Goal: Task Accomplishment & Management: Manage account settings

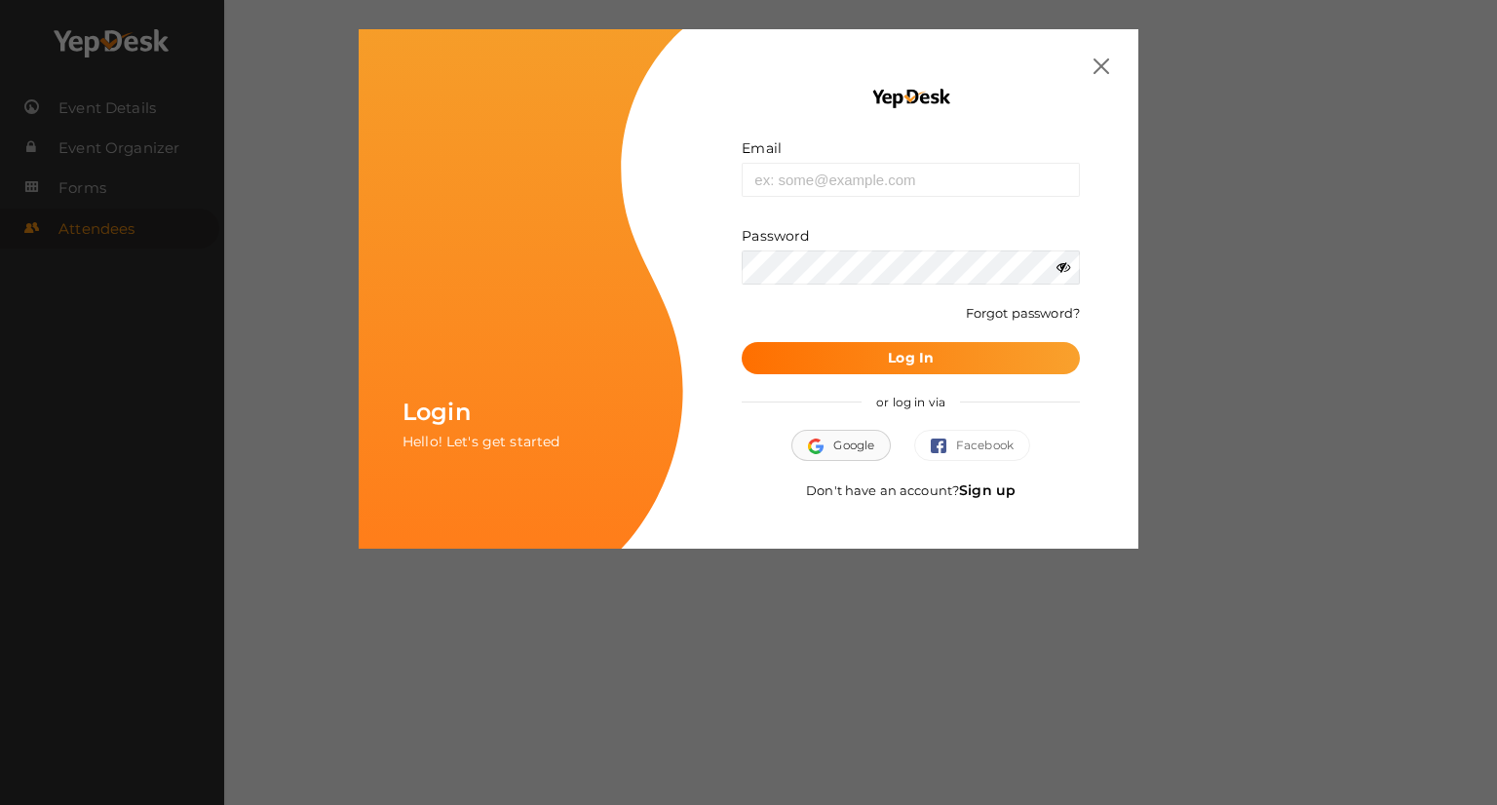
click at [869, 453] on button "Google" at bounding box center [840, 445] width 99 height 31
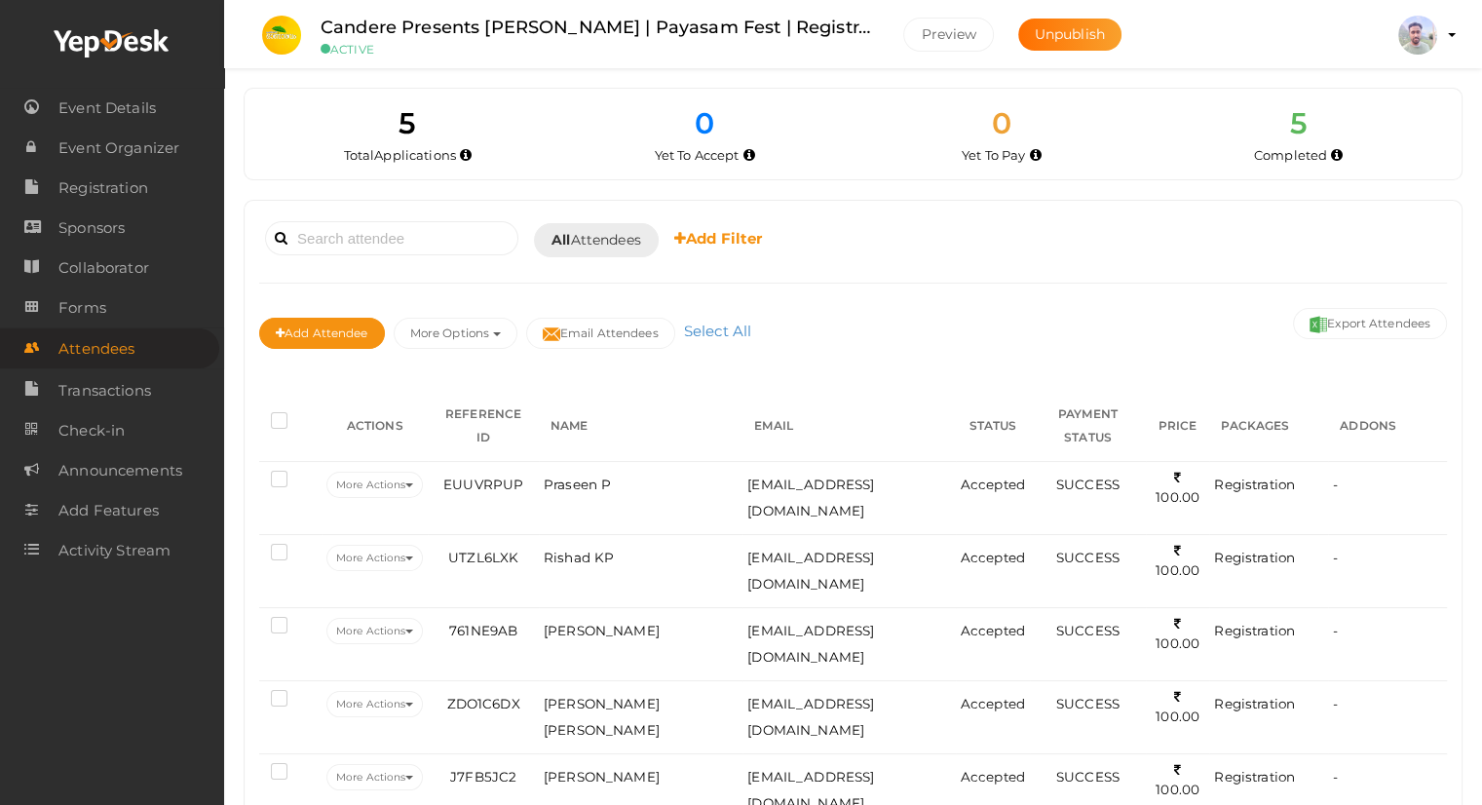
drag, startPoint x: 382, startPoint y: 122, endPoint x: 1373, endPoint y: 240, distance: 998.1
click at [1373, 240] on div "5 Total Applications 0 Total Tickets Sold 0 Yet To Pay 0 Yet To Accept 0 Yet To…" at bounding box center [853, 475] width 1219 height 775
click at [1412, 32] on img at bounding box center [1417, 35] width 39 height 39
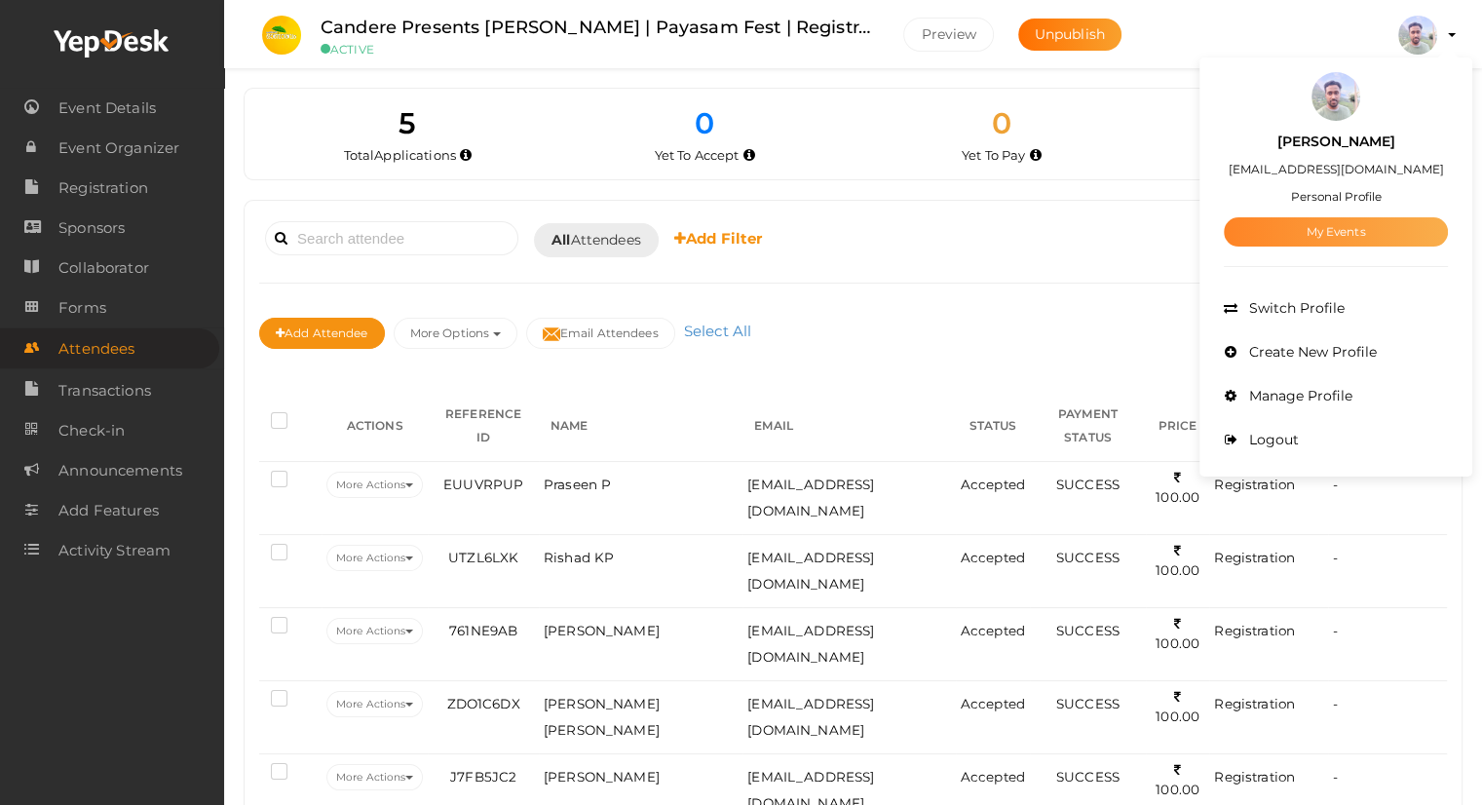
click at [1352, 223] on link "My Events" at bounding box center [1336, 231] width 224 height 29
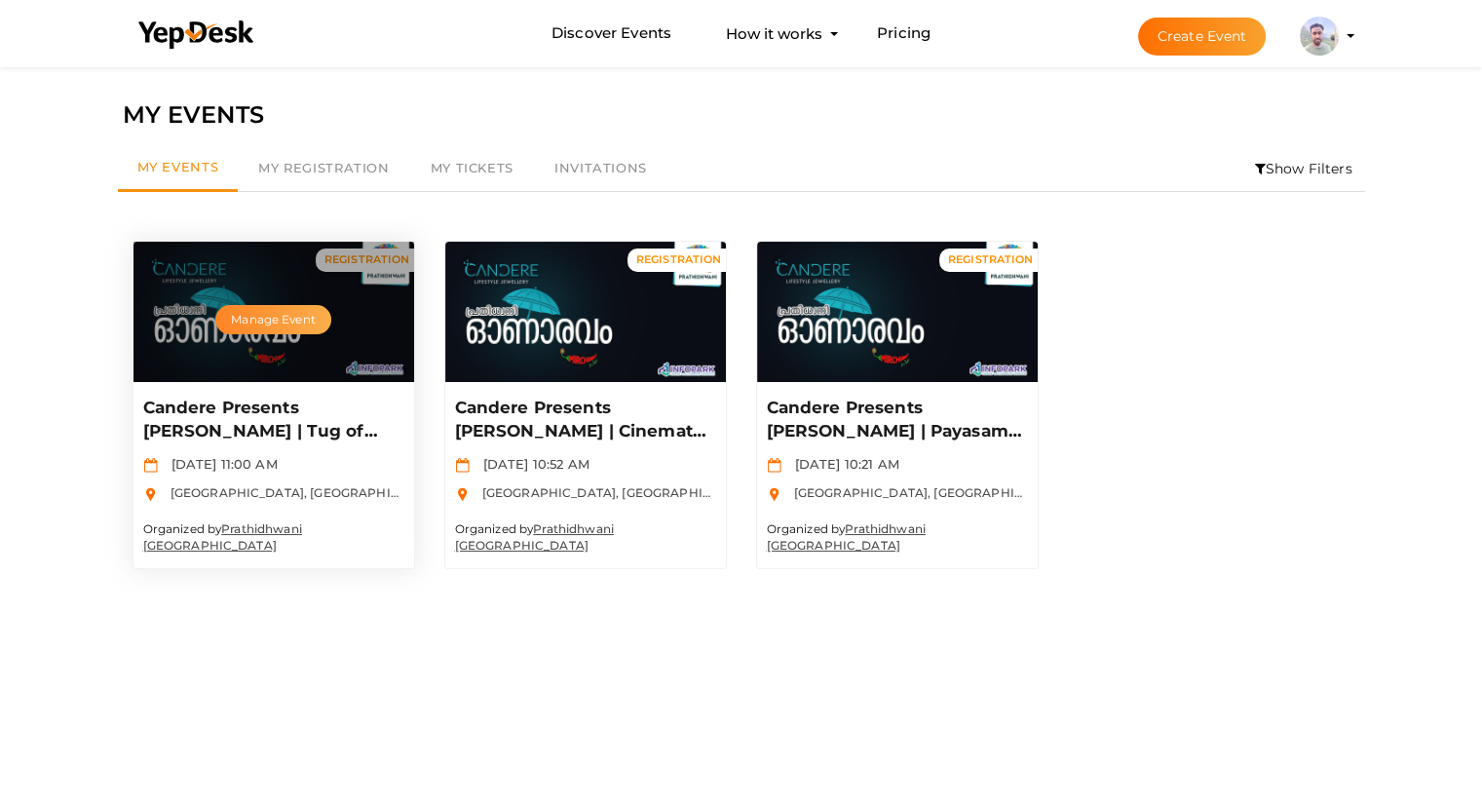
click at [278, 324] on button "Manage Event" at bounding box center [272, 319] width 115 height 29
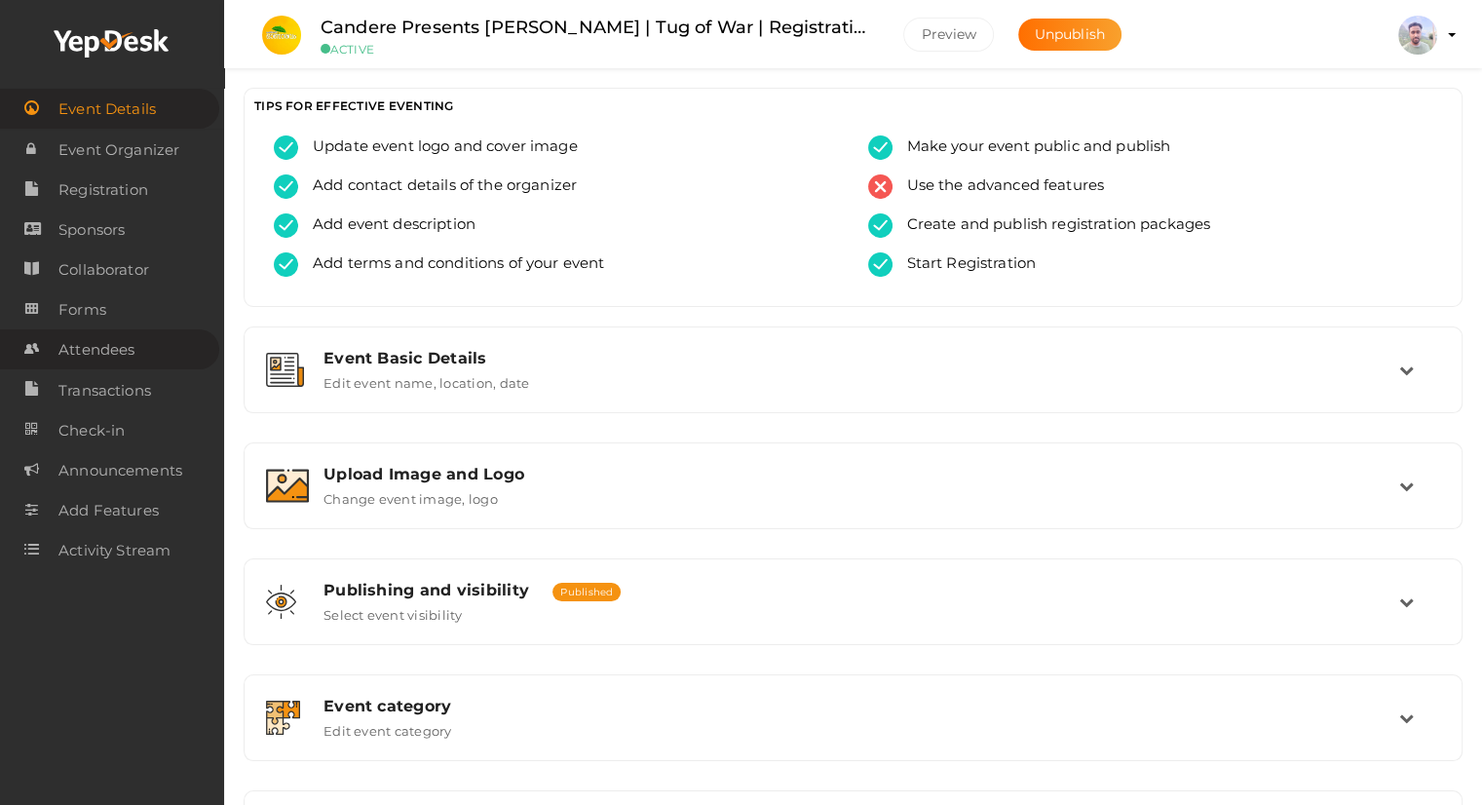
click at [130, 353] on span "Attendees" at bounding box center [96, 349] width 76 height 39
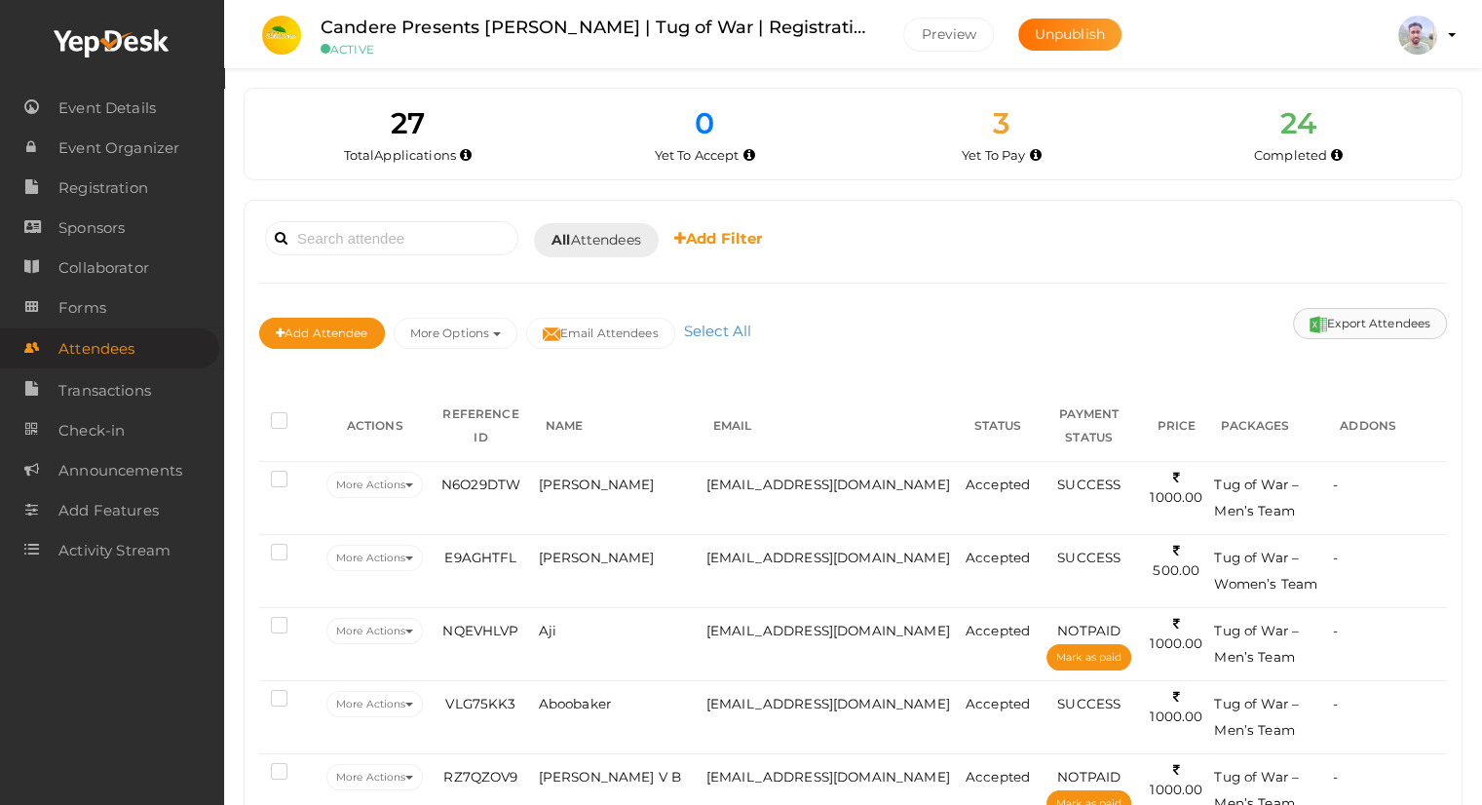
click at [1427, 315] on button "Export Attendees" at bounding box center [1370, 323] width 154 height 31
